Goal: Information Seeking & Learning: Find specific fact

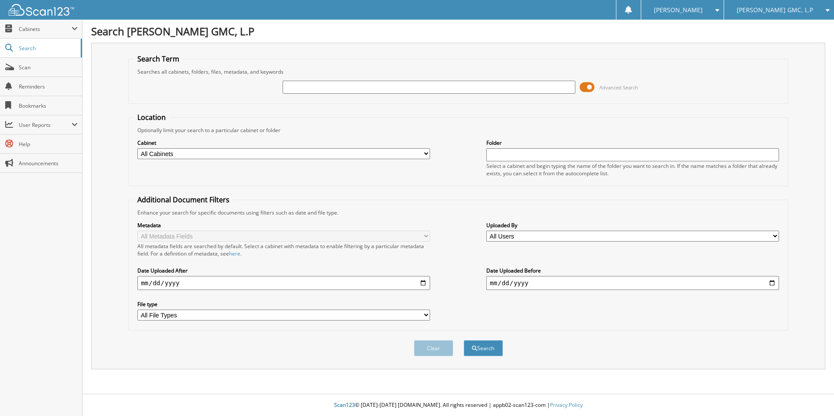
click at [330, 83] on input "text" at bounding box center [429, 87] width 293 height 13
click at [322, 87] on input "text" at bounding box center [429, 87] width 293 height 13
type input "[PERSON_NAME]"
click at [477, 346] on button "Search" at bounding box center [483, 348] width 39 height 16
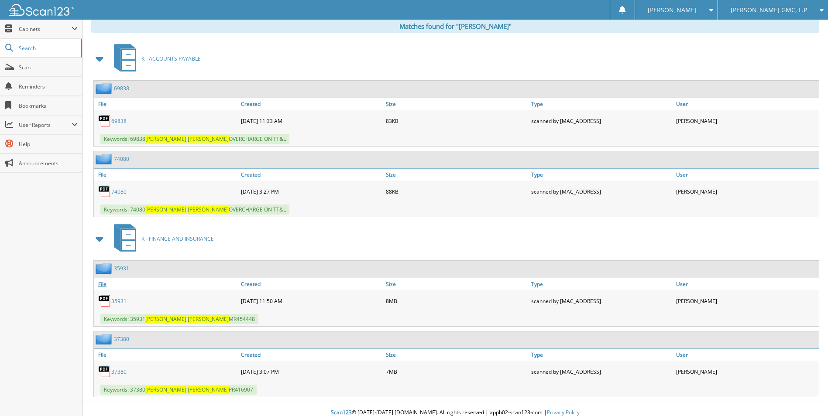
scroll to position [371, 0]
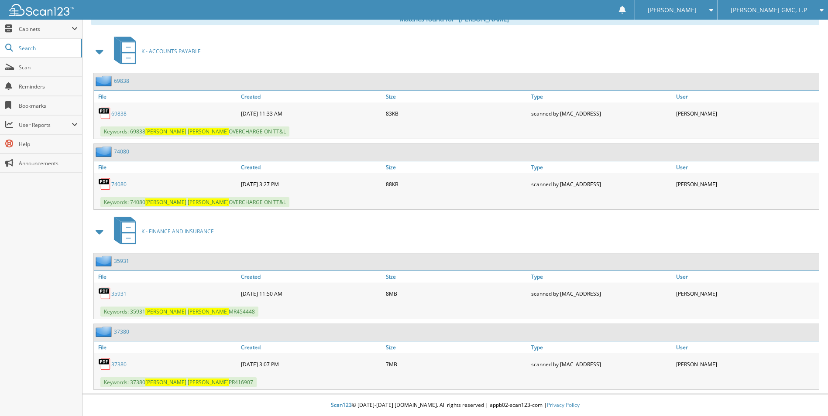
click at [122, 292] on link "35931" at bounding box center [118, 293] width 15 height 7
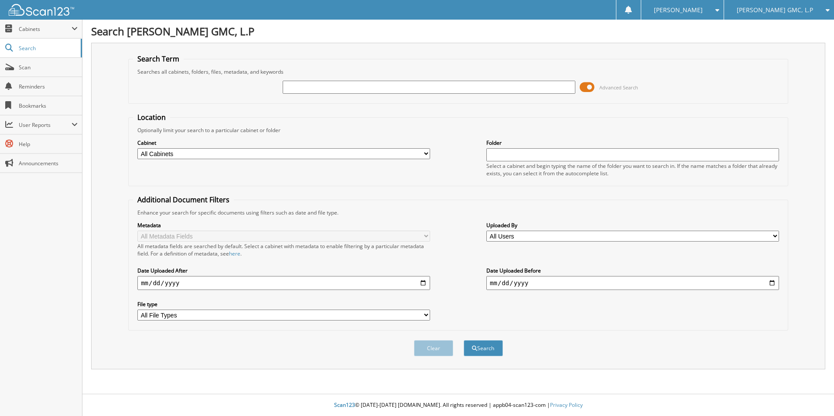
click at [317, 84] on input "text" at bounding box center [429, 87] width 293 height 13
type input "[PERSON_NAME]"
click at [607, 87] on span "Advanced Search" at bounding box center [619, 87] width 39 height 7
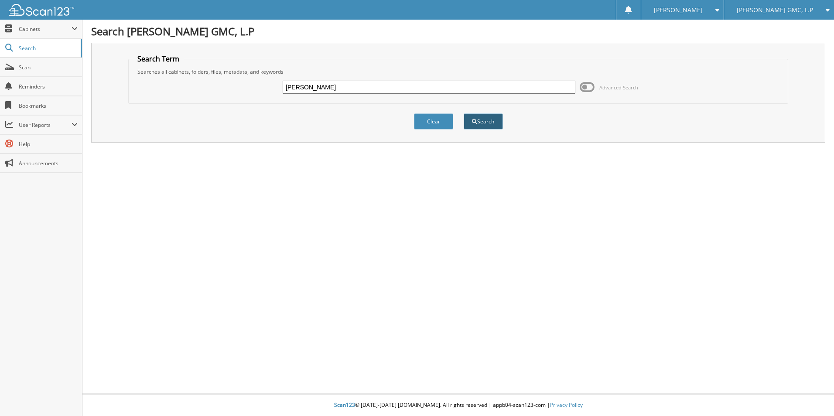
click at [482, 121] on button "Search" at bounding box center [483, 121] width 39 height 16
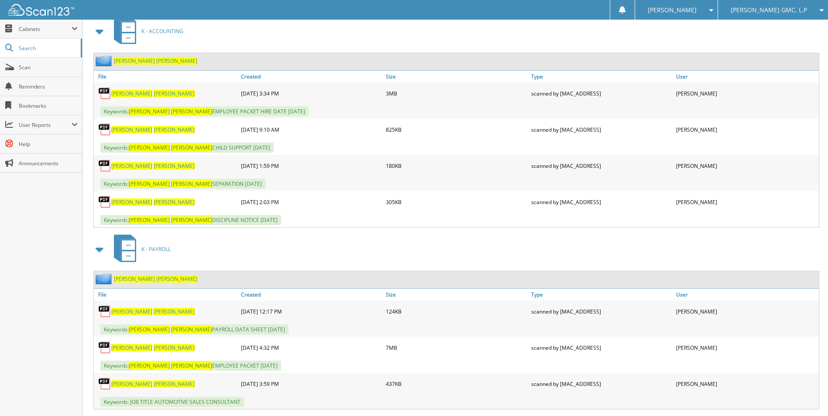
scroll to position [393, 0]
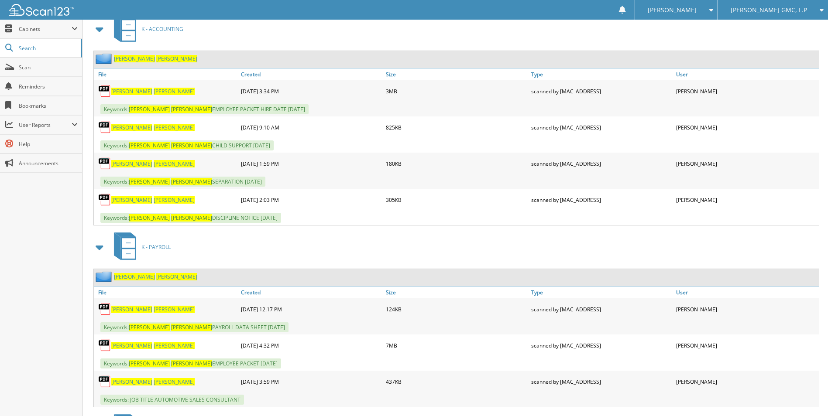
click at [154, 308] on span "HINES" at bounding box center [174, 309] width 41 height 7
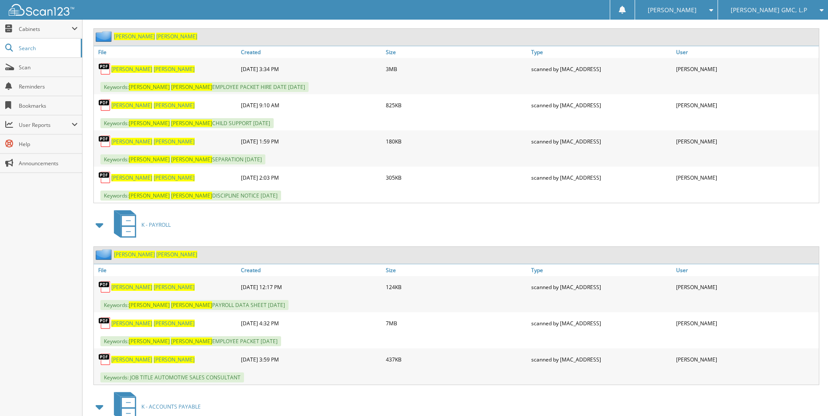
scroll to position [436, 0]
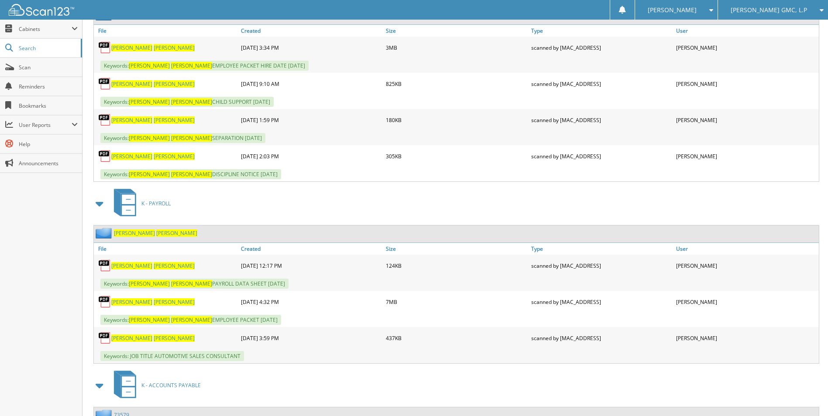
click at [126, 267] on span "BROCK" at bounding box center [131, 265] width 41 height 7
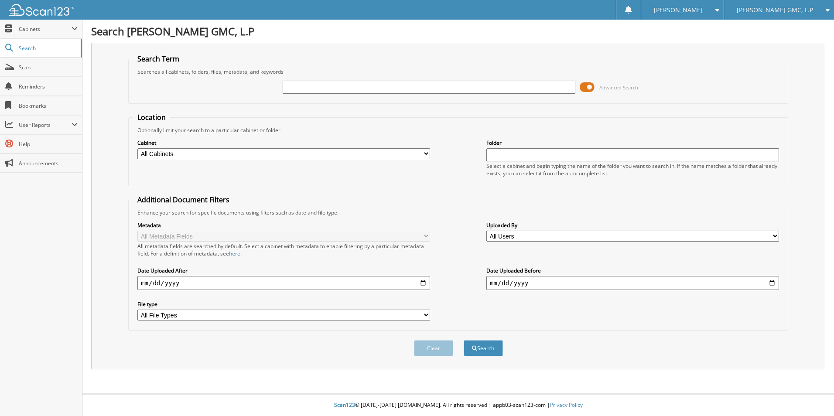
drag, startPoint x: 317, startPoint y: 93, endPoint x: 317, endPoint y: 88, distance: 5.2
click at [317, 91] on input "text" at bounding box center [429, 87] width 293 height 13
type input "unifirst"
drag, startPoint x: 313, startPoint y: 88, endPoint x: 209, endPoint y: 68, distance: 106.2
click at [204, 68] on fieldset "Search Term Searches all cabinets, folders, files, metadata, and keywords unifi…" at bounding box center [458, 79] width 660 height 50
